Goal: Task Accomplishment & Management: Complete application form

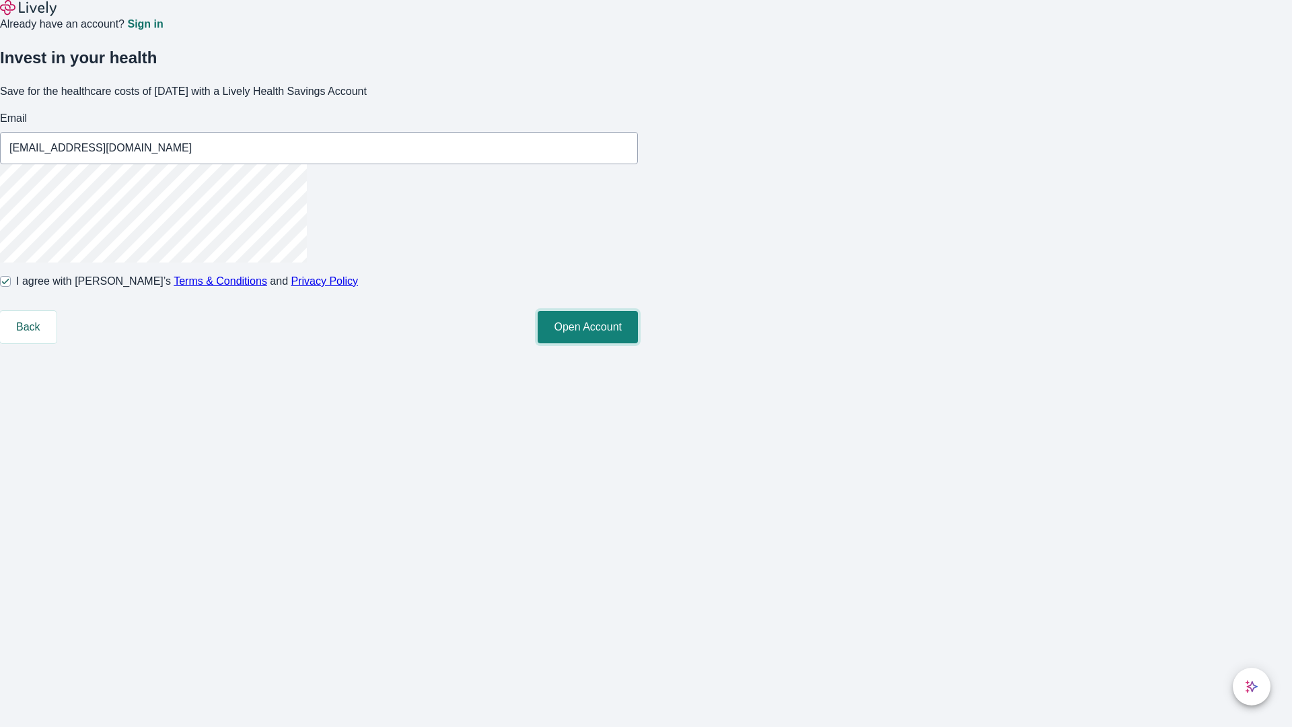
click at [638, 343] on button "Open Account" at bounding box center [588, 327] width 100 height 32
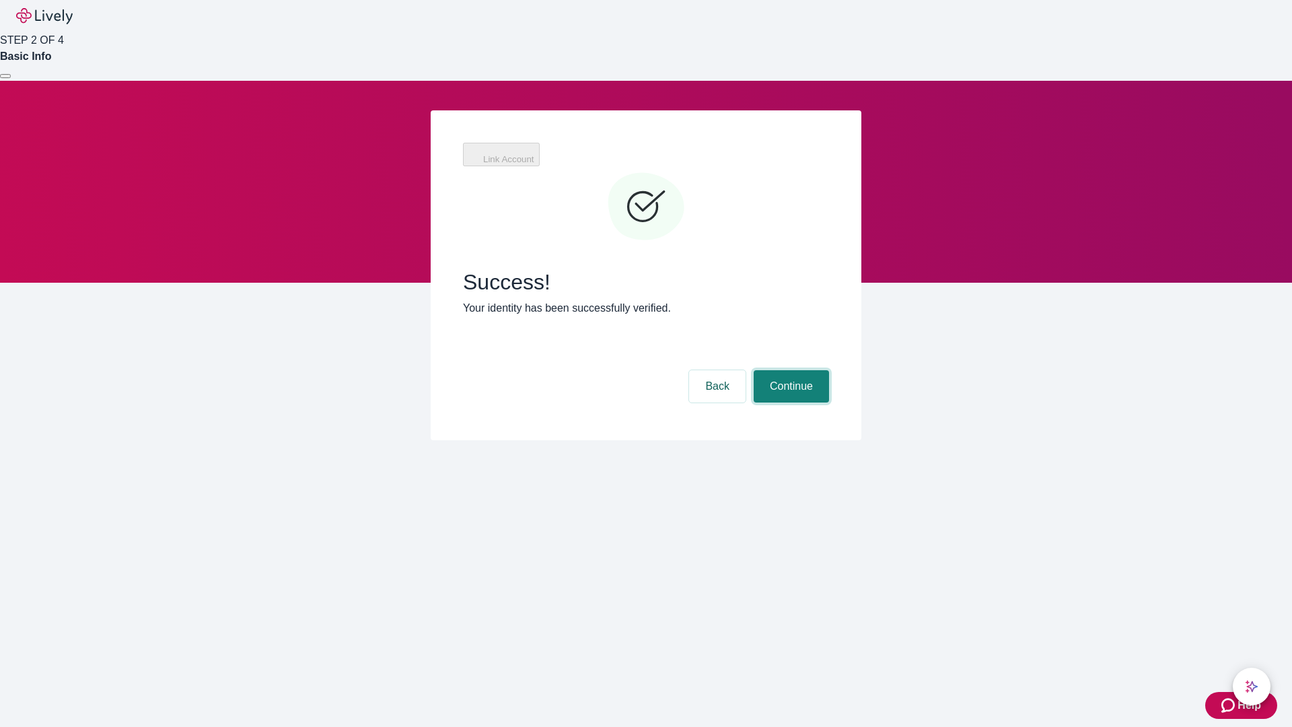
click at [789, 370] on button "Continue" at bounding box center [791, 386] width 75 height 32
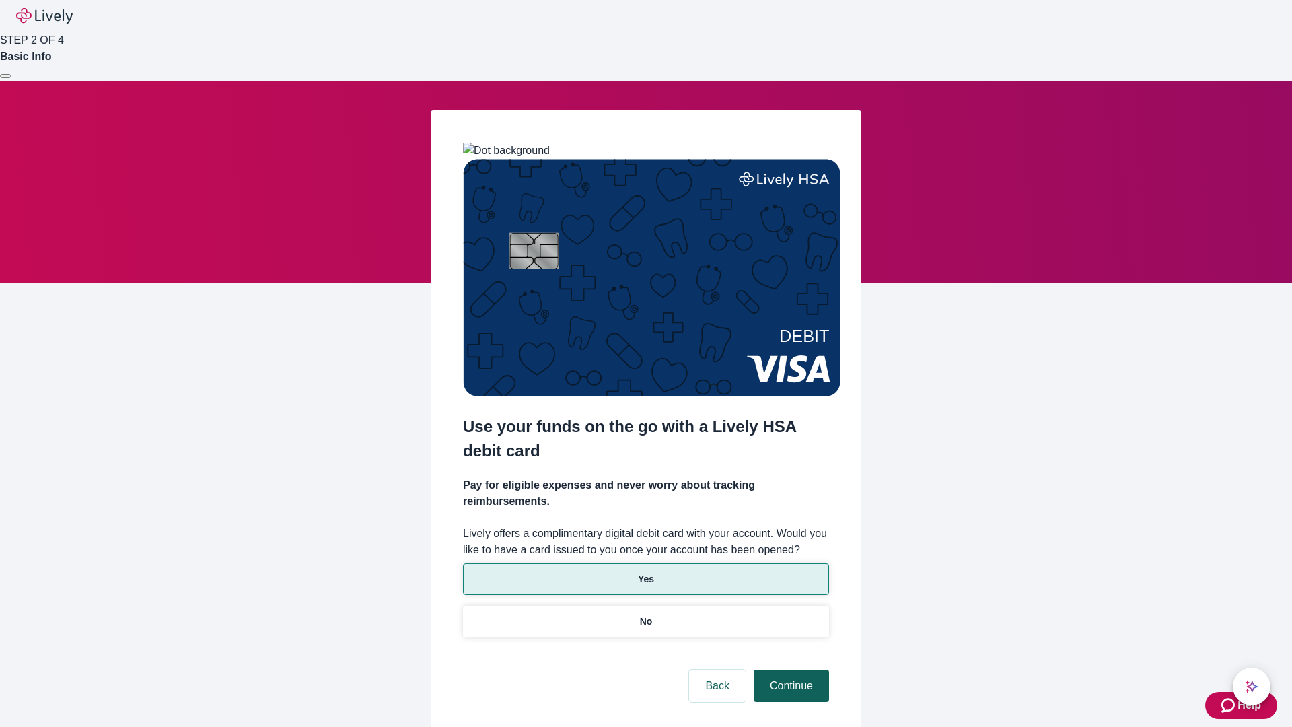
click at [645, 572] on p "Yes" at bounding box center [646, 579] width 16 height 14
click at [789, 670] on button "Continue" at bounding box center [791, 686] width 75 height 32
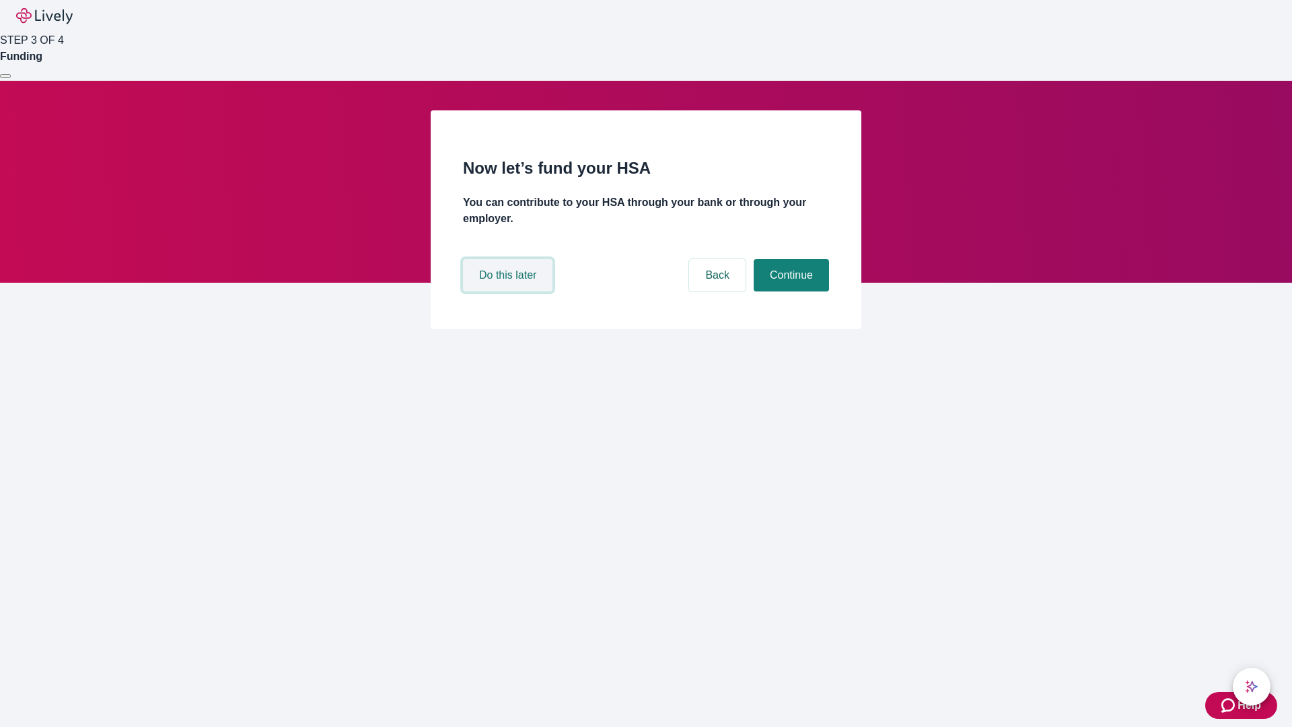
click at [509, 291] on button "Do this later" at bounding box center [507, 275] width 89 height 32
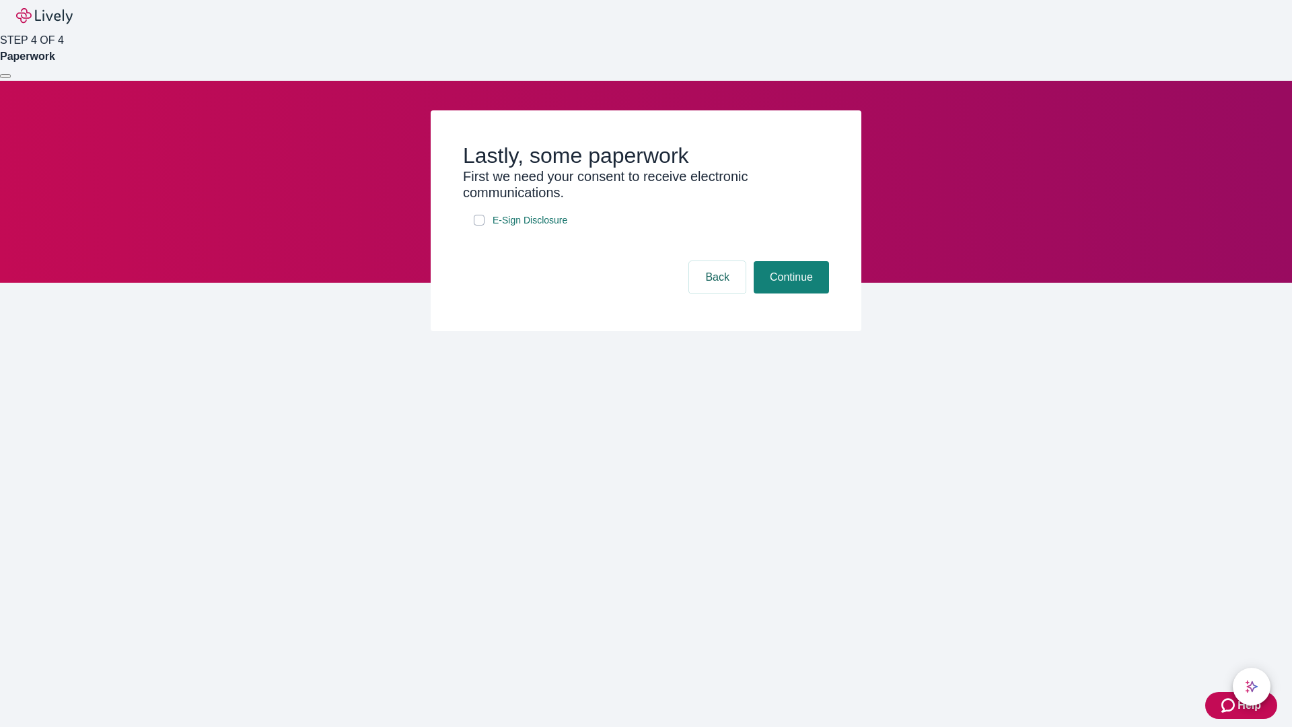
click at [479, 225] on input "E-Sign Disclosure" at bounding box center [479, 220] width 11 height 11
checkbox input "true"
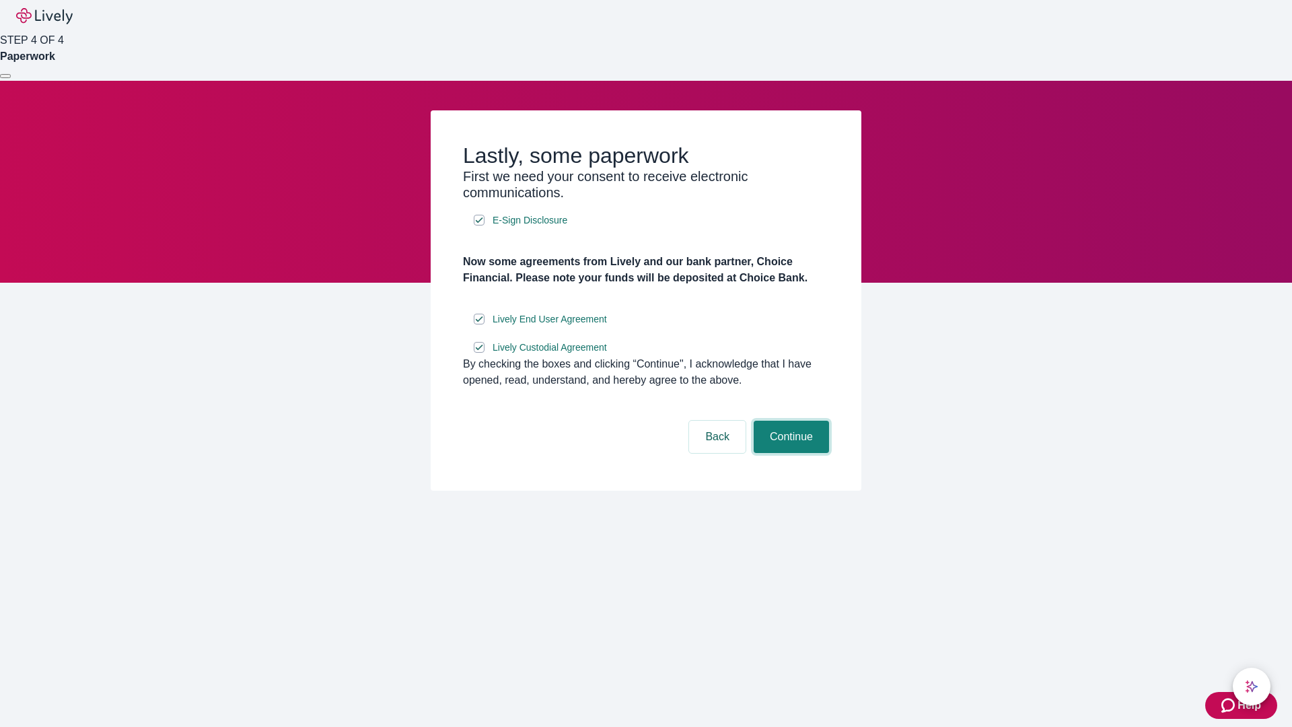
click at [789, 453] on button "Continue" at bounding box center [791, 437] width 75 height 32
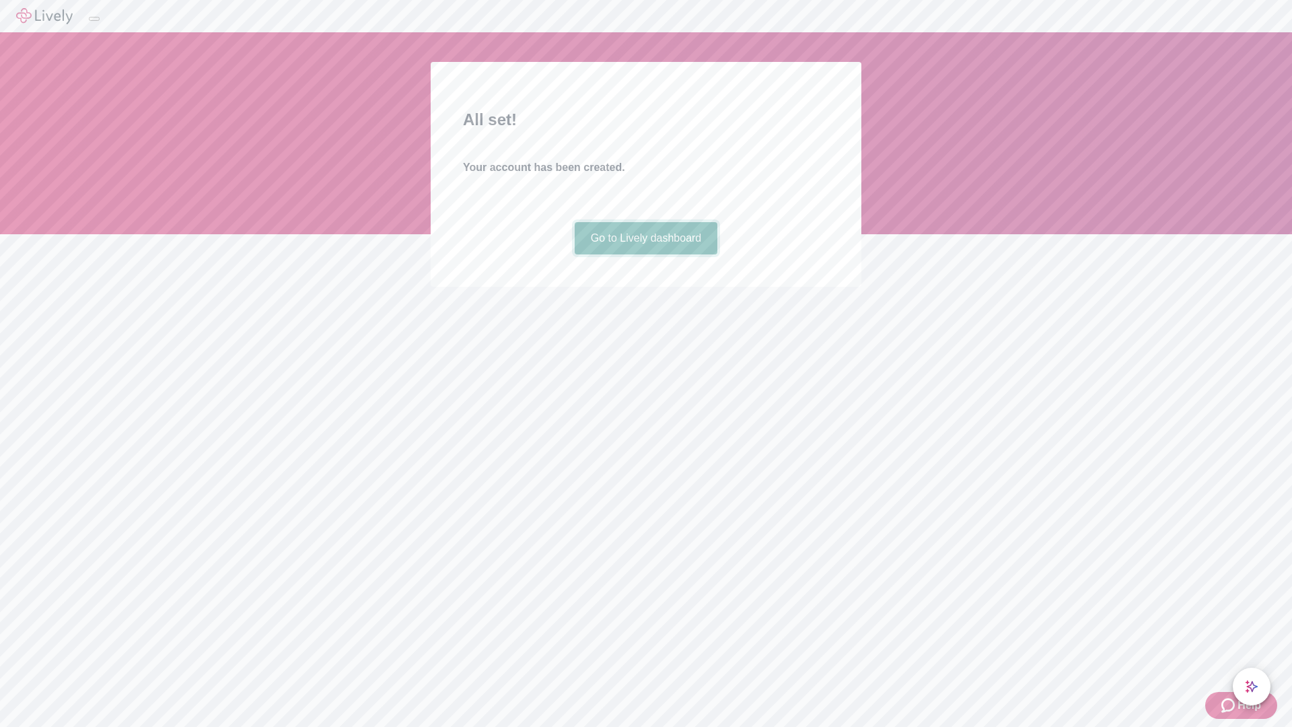
click at [645, 254] on link "Go to Lively dashboard" at bounding box center [646, 238] width 143 height 32
